Goal: Task Accomplishment & Management: Use online tool/utility

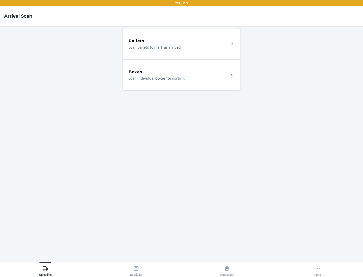
click at [179, 72] on div "Boxes" at bounding box center [178, 72] width 100 height 6
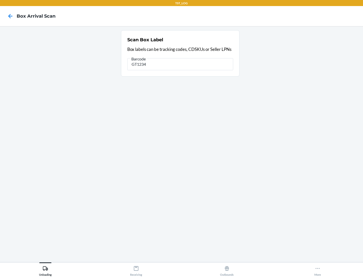
type input "GT1234"
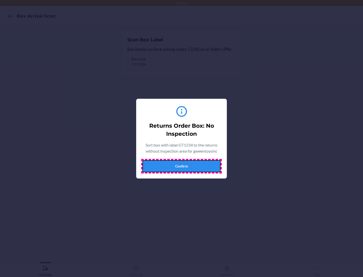
click at [181, 166] on button "Confirm" at bounding box center [181, 166] width 78 height 12
